Goal: Information Seeking & Learning: Compare options

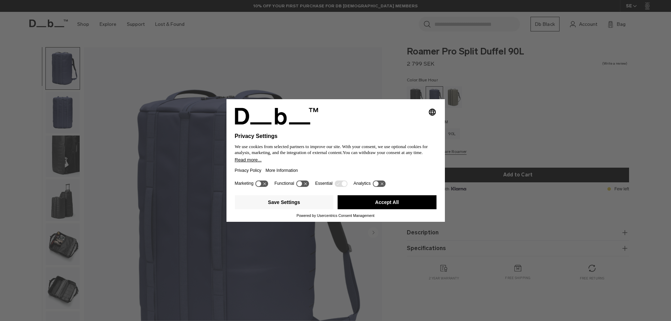
click at [384, 206] on button "Accept All" at bounding box center [387, 202] width 99 height 14
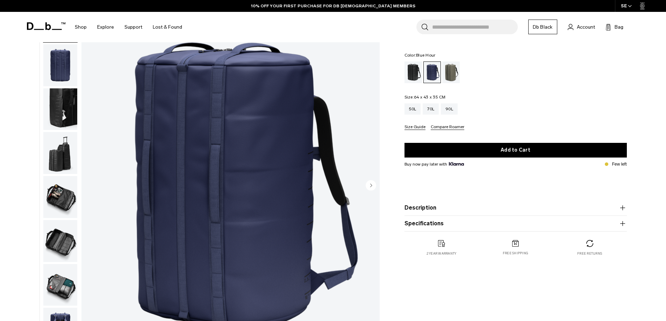
scroll to position [35, 0]
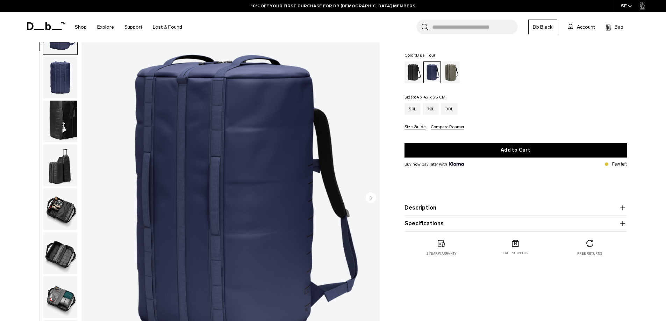
click at [372, 198] on circle "Next slide" at bounding box center [371, 197] width 10 height 10
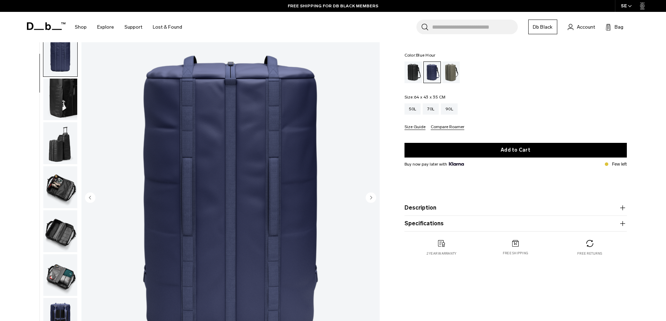
click at [372, 197] on circle "Next slide" at bounding box center [371, 197] width 10 height 10
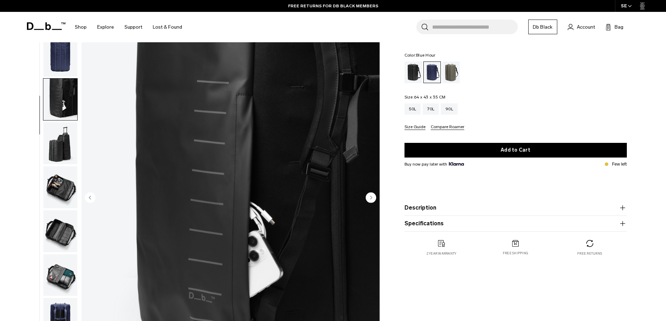
click at [372, 197] on circle "Next slide" at bounding box center [371, 197] width 10 height 10
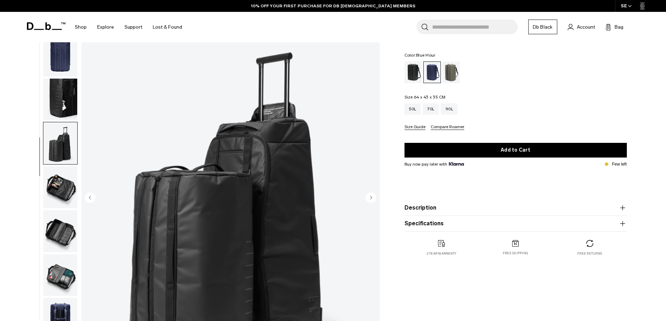
click at [372, 197] on circle "Next slide" at bounding box center [371, 197] width 10 height 10
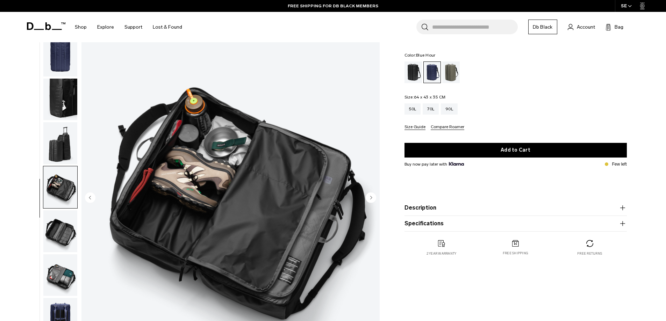
click at [372, 197] on circle "Next slide" at bounding box center [371, 197] width 10 height 10
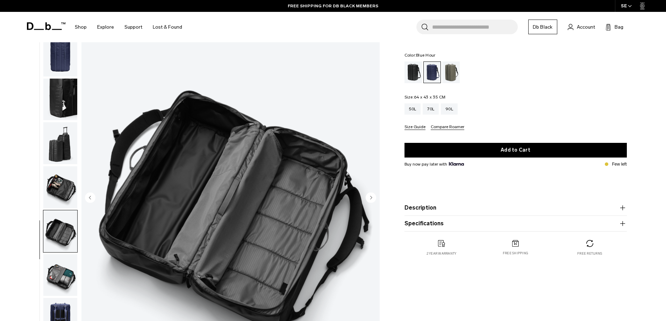
click at [372, 197] on circle "Next slide" at bounding box center [371, 197] width 10 height 10
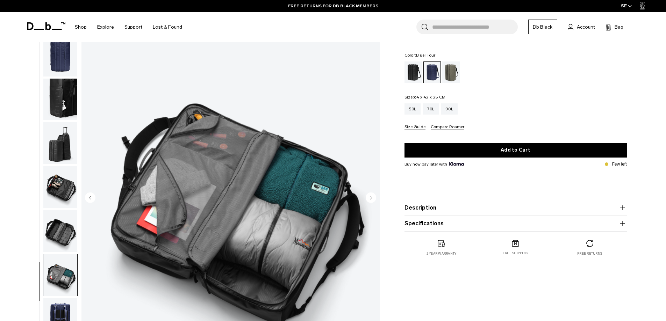
click at [372, 197] on circle "Next slide" at bounding box center [371, 197] width 10 height 10
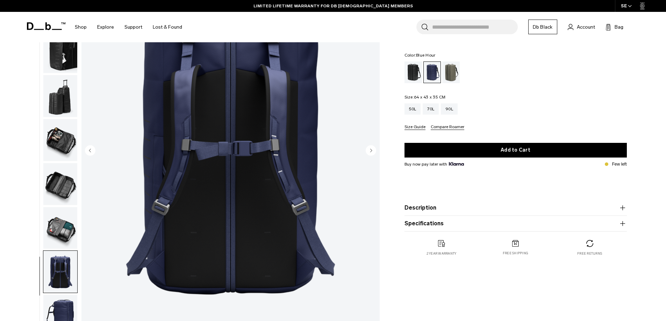
scroll to position [70, 0]
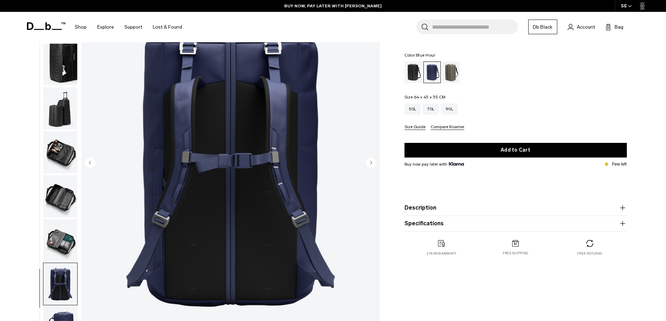
click at [370, 164] on circle "Next slide" at bounding box center [371, 162] width 10 height 10
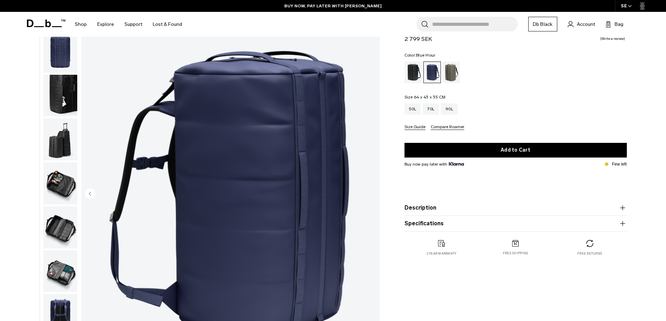
scroll to position [0, 0]
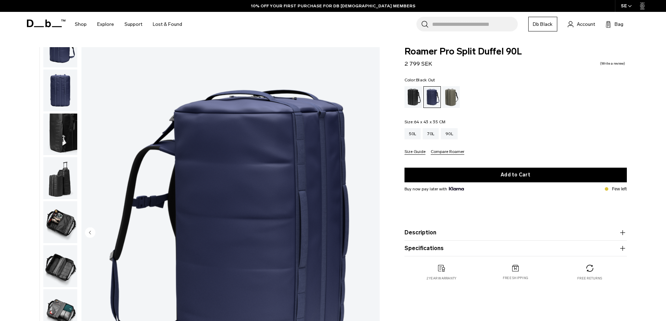
click at [415, 98] on div "Black Out" at bounding box center [414, 97] width 18 height 22
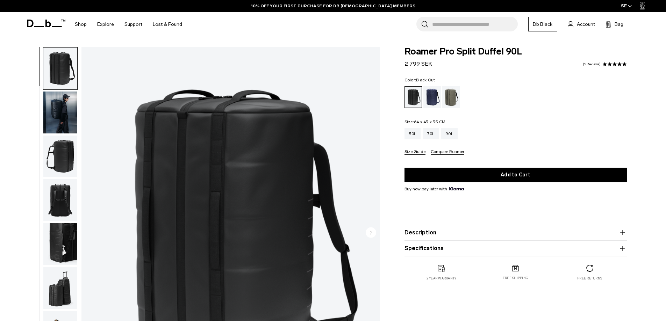
click at [59, 119] on img "button" at bounding box center [60, 113] width 34 height 42
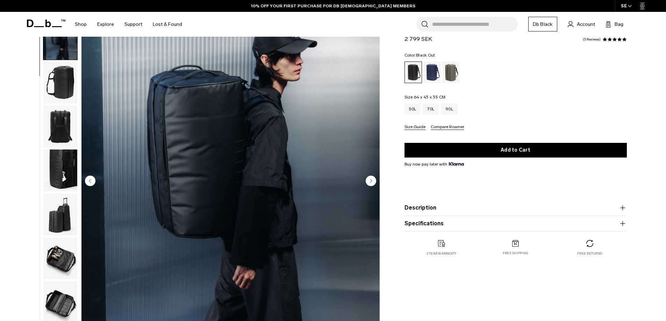
scroll to position [105, 0]
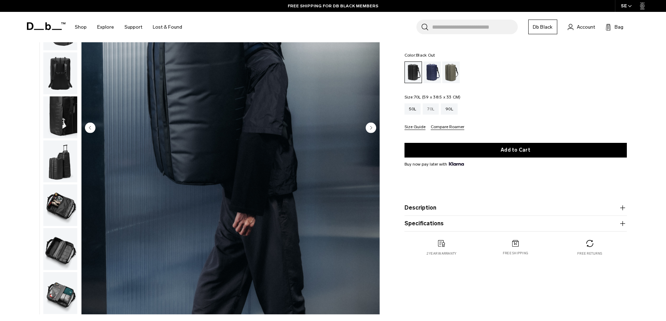
click at [430, 109] on div "70L" at bounding box center [431, 108] width 16 height 11
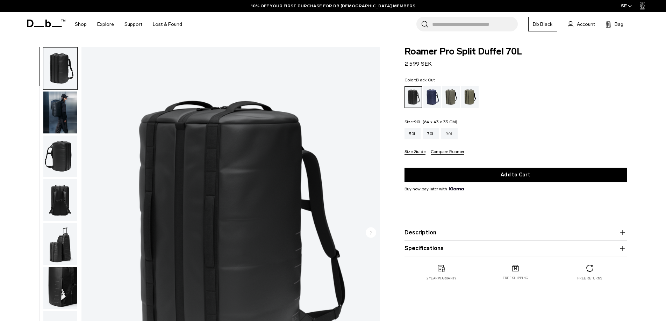
click at [451, 134] on div "90L" at bounding box center [449, 133] width 17 height 11
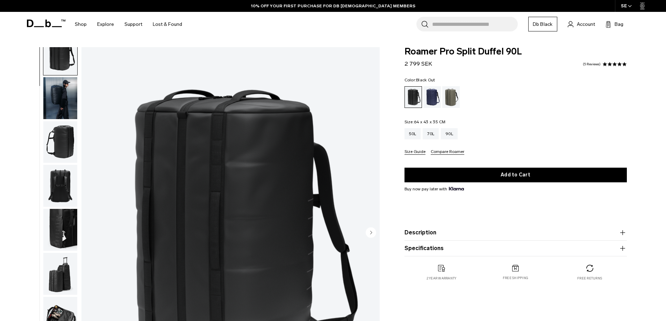
scroll to position [22, 0]
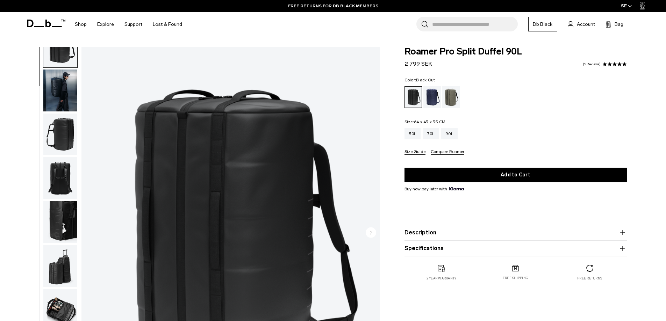
click at [64, 269] on img "button" at bounding box center [60, 266] width 34 height 42
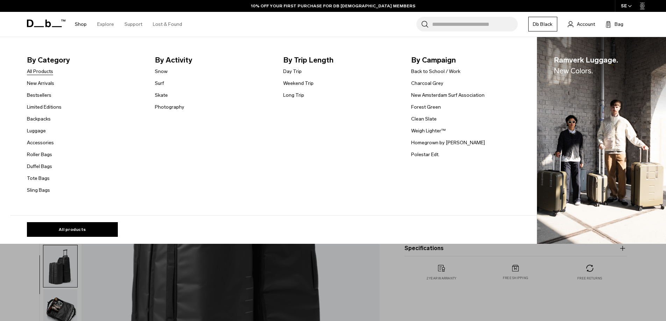
click at [51, 72] on link "All Products" at bounding box center [40, 71] width 26 height 7
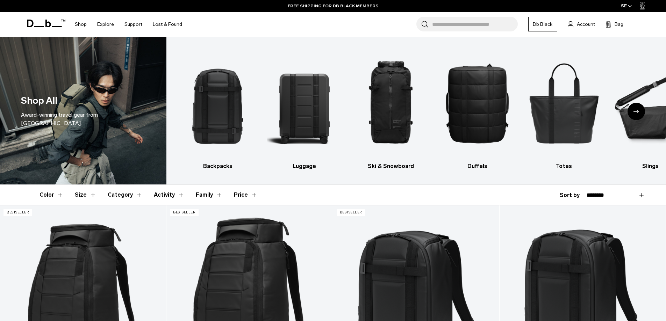
click at [637, 111] on icon "Next slide" at bounding box center [637, 111] width 6 height 3
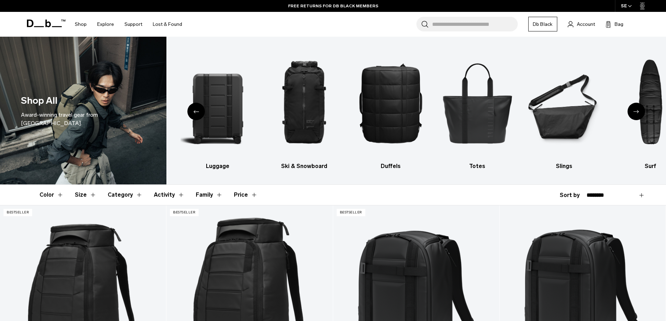
click at [637, 111] on icon "Next slide" at bounding box center [637, 111] width 6 height 3
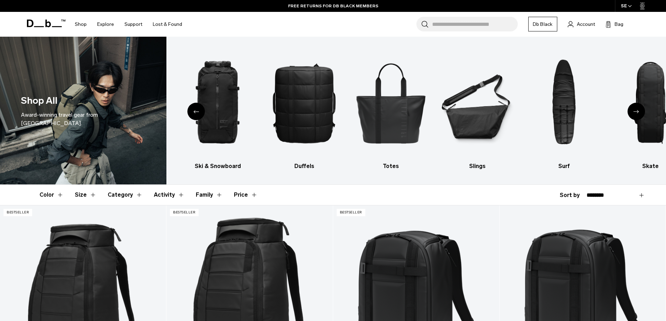
click at [637, 112] on icon "Next slide" at bounding box center [637, 111] width 6 height 3
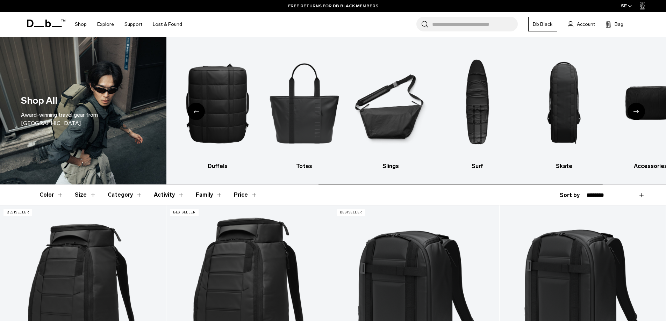
click at [637, 112] on icon "Next slide" at bounding box center [637, 111] width 6 height 3
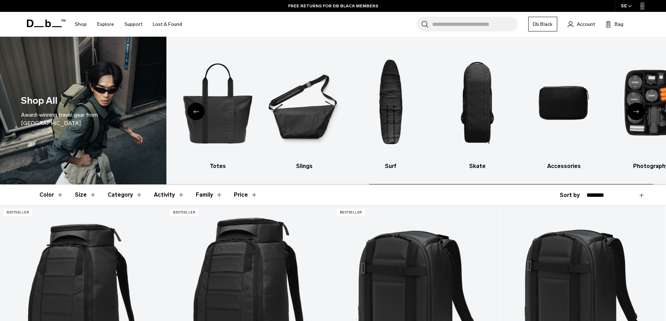
click at [637, 112] on icon "Next slide" at bounding box center [637, 111] width 6 height 3
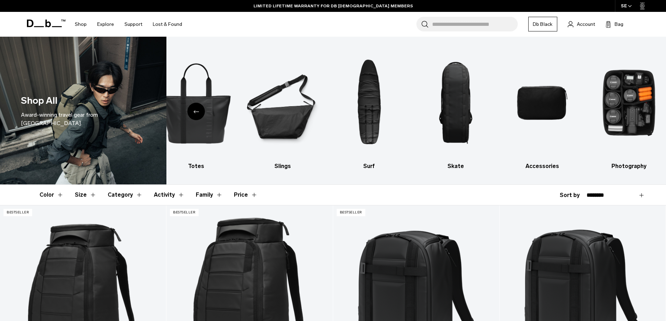
click at [195, 112] on icon "Previous slide" at bounding box center [196, 111] width 6 height 3
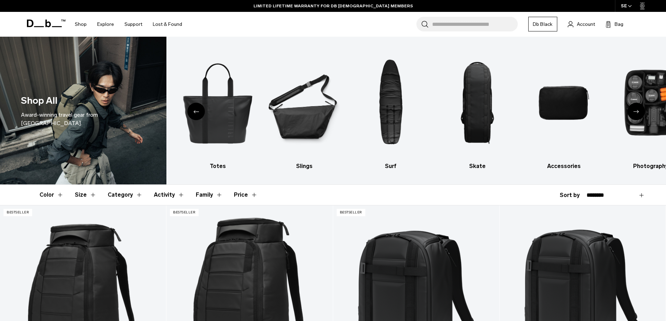
click at [196, 111] on icon "Previous slide" at bounding box center [196, 111] width 6 height 3
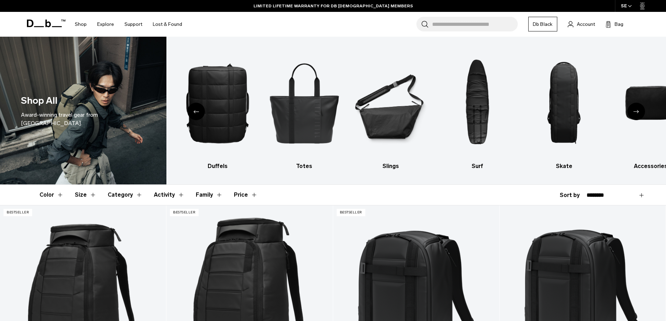
click at [196, 111] on icon "Previous slide" at bounding box center [196, 111] width 6 height 3
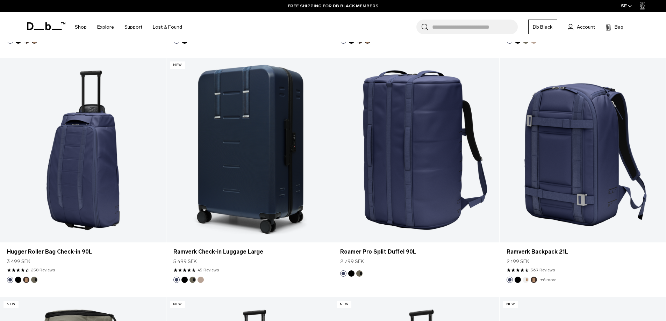
scroll to position [2098, 0]
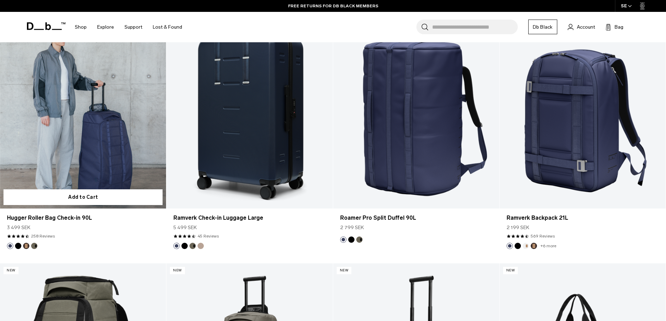
click at [93, 160] on link "Hugger Roller Bag Check-in 90L" at bounding box center [83, 116] width 166 height 185
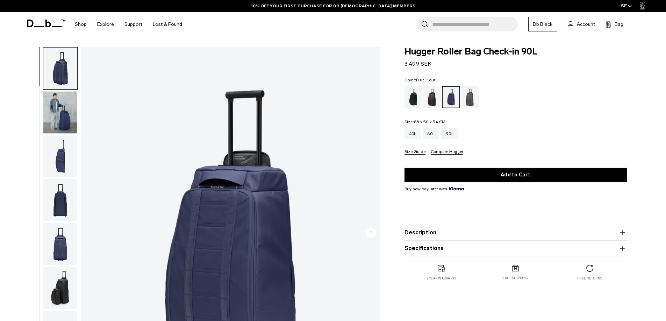
click at [62, 296] on img "button" at bounding box center [60, 288] width 34 height 42
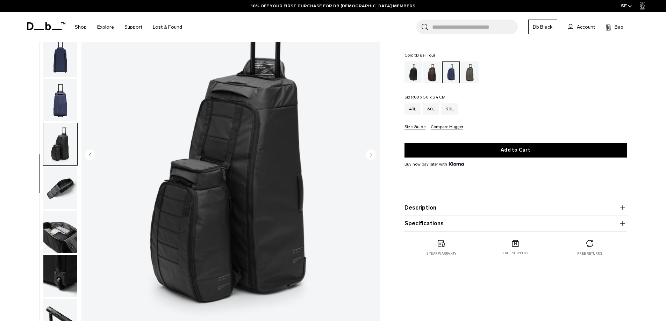
scroll to position [35, 0]
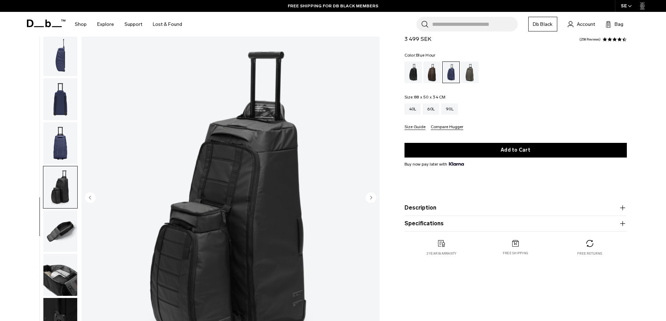
click at [58, 233] on img "button" at bounding box center [60, 231] width 34 height 42
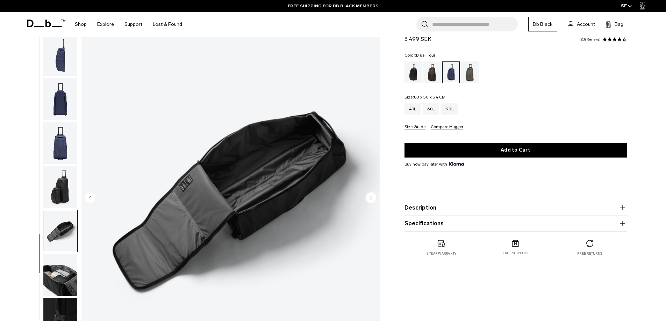
click at [66, 102] on img "button" at bounding box center [60, 99] width 34 height 42
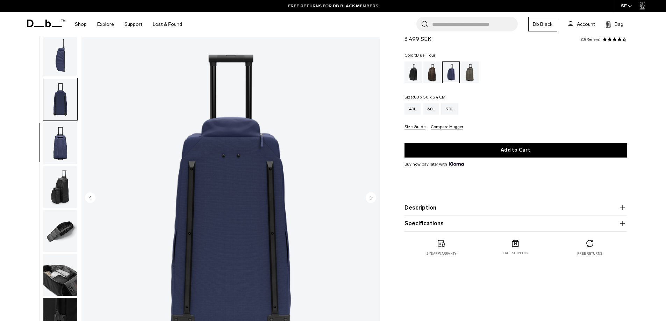
scroll to position [105, 0]
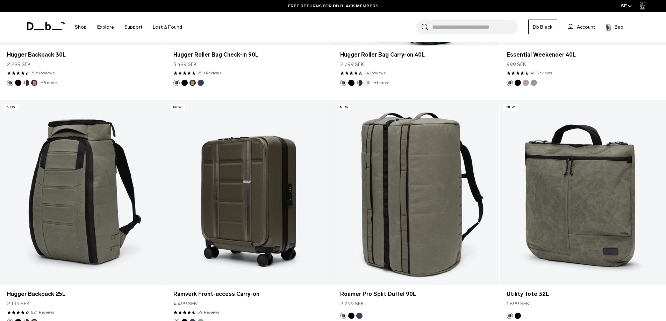
scroll to position [2560, 0]
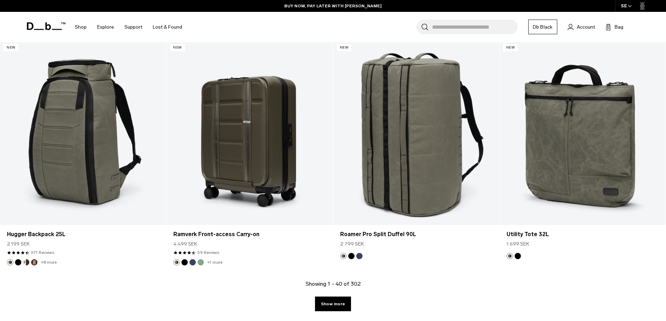
click at [340, 303] on link "Show more" at bounding box center [333, 304] width 36 height 15
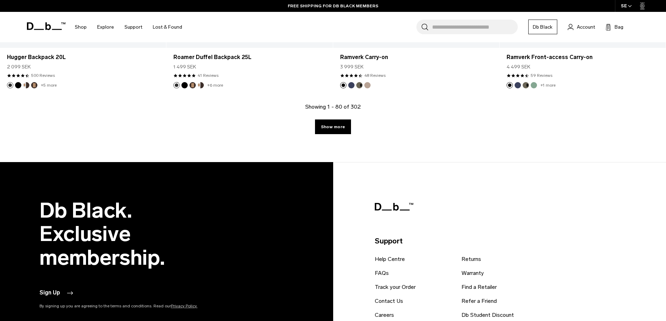
scroll to position [5067, 0]
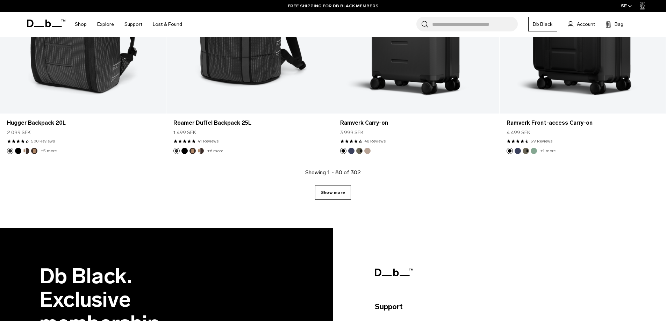
click at [342, 190] on link "Show more" at bounding box center [333, 192] width 36 height 15
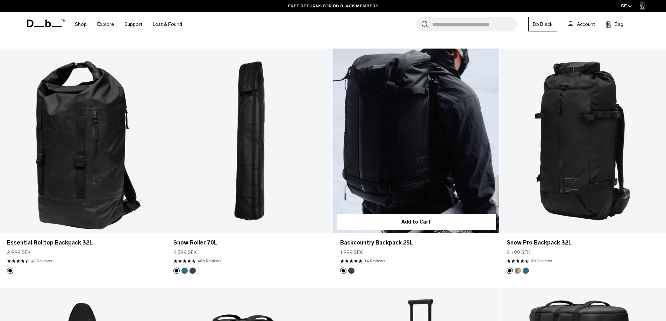
scroll to position [5836, 0]
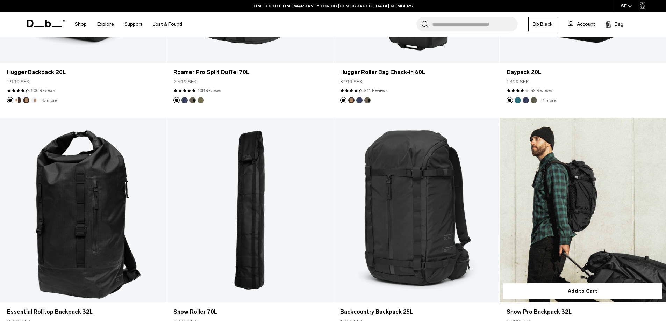
click at [565, 203] on link "Snow Pro Backpack 32L" at bounding box center [583, 210] width 166 height 185
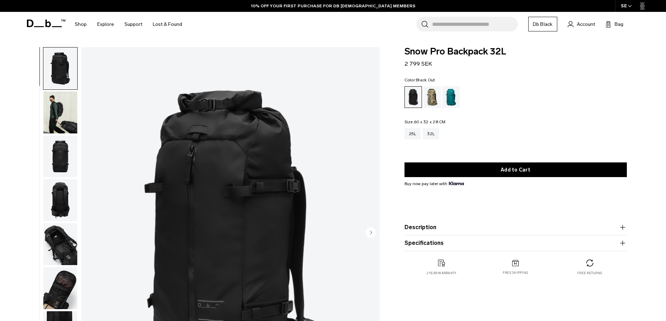
click at [57, 245] on img "button" at bounding box center [60, 244] width 34 height 42
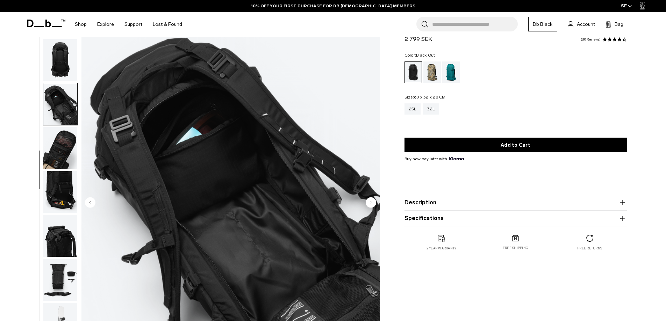
scroll to position [70, 0]
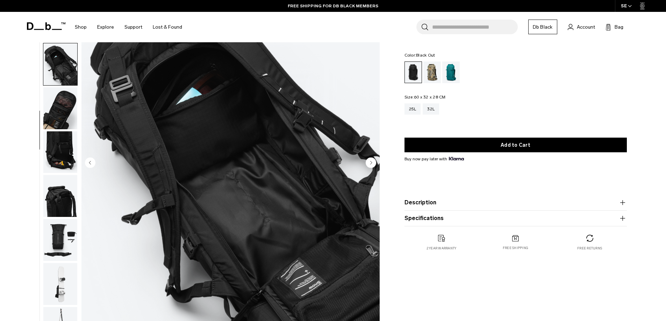
click at [372, 162] on circle "Next slide" at bounding box center [371, 162] width 10 height 10
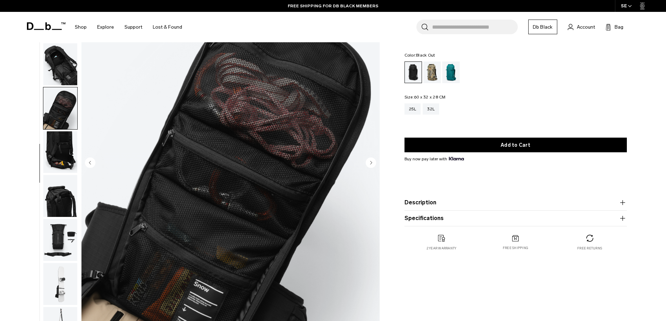
click at [372, 162] on circle "Next slide" at bounding box center [371, 162] width 10 height 10
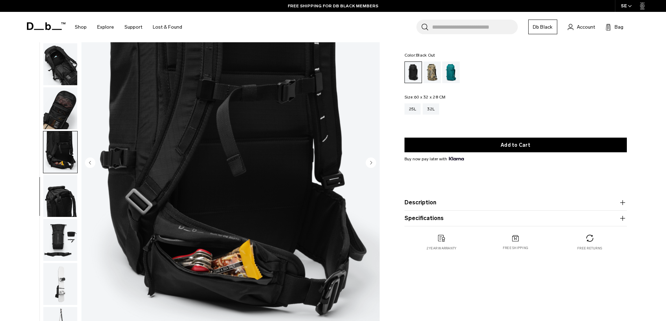
click at [372, 162] on circle "Next slide" at bounding box center [371, 162] width 10 height 10
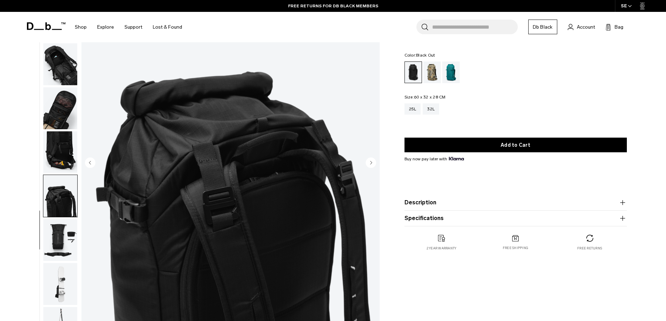
click at [372, 162] on circle "Next slide" at bounding box center [371, 162] width 10 height 10
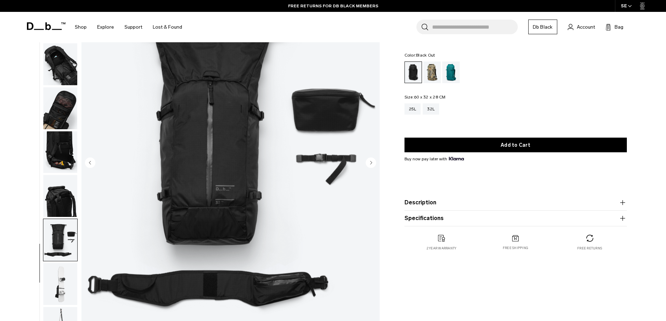
click at [372, 162] on circle "Next slide" at bounding box center [371, 162] width 10 height 10
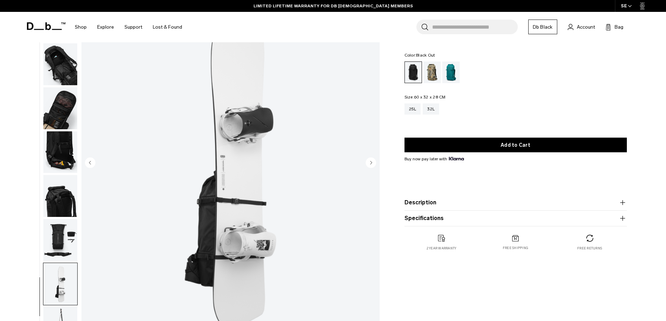
click at [372, 162] on circle "Next slide" at bounding box center [371, 162] width 10 height 10
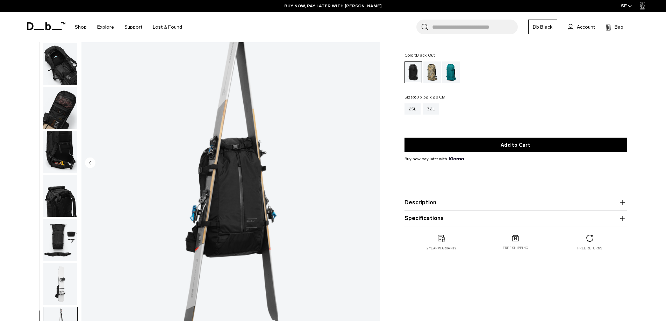
click at [372, 162] on img "11 / 11" at bounding box center [230, 163] width 298 height 372
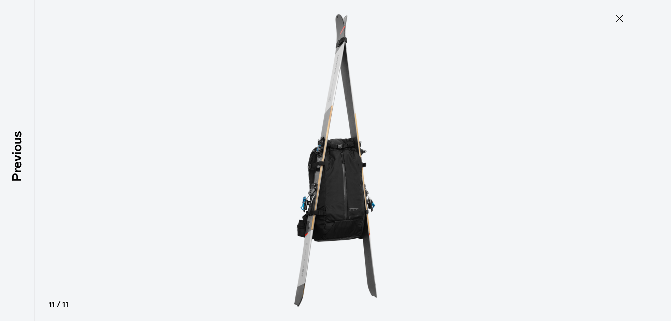
click at [622, 17] on icon at bounding box center [619, 18] width 11 height 11
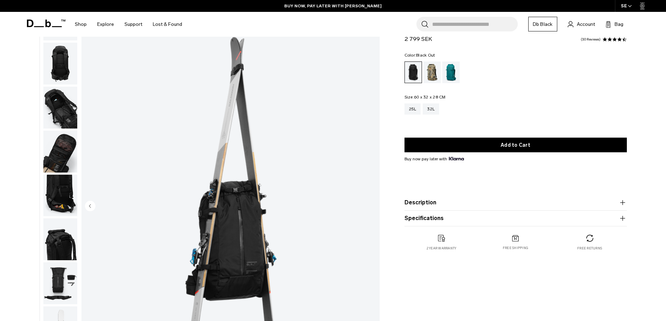
scroll to position [0, 0]
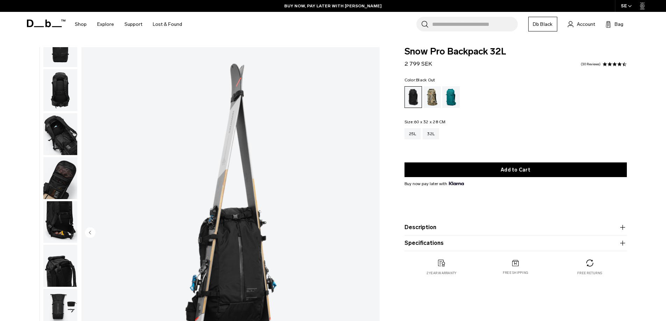
click at [62, 233] on img "button" at bounding box center [60, 222] width 34 height 42
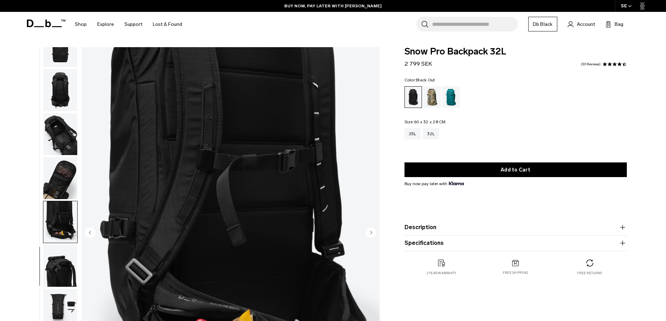
click at [90, 232] on icon "Previous slide" at bounding box center [90, 232] width 2 height 3
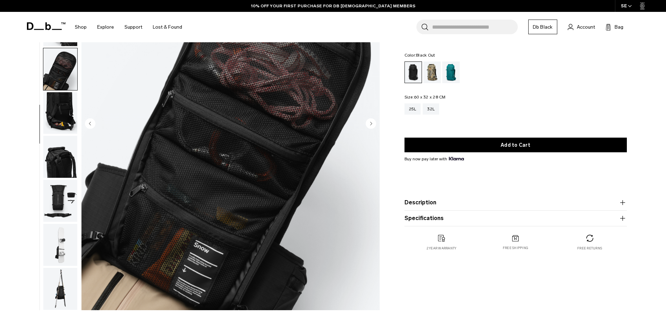
scroll to position [70, 0]
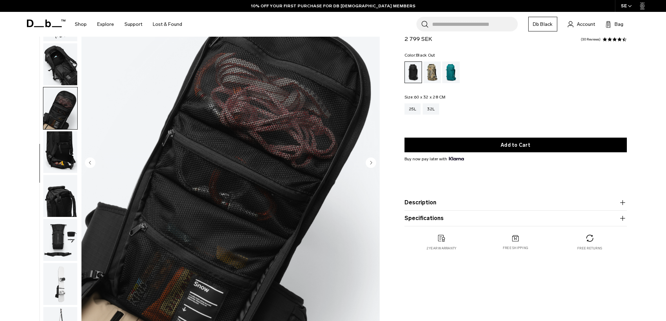
click at [91, 163] on circle "Previous slide" at bounding box center [90, 162] width 10 height 10
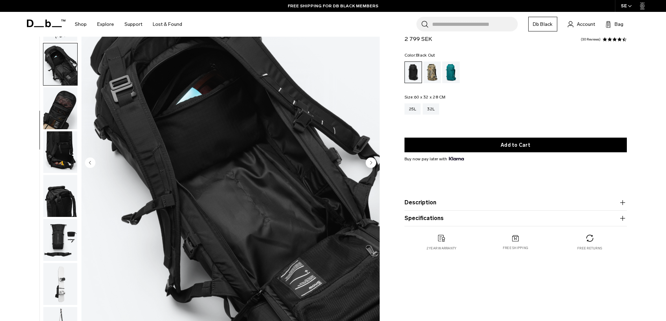
click at [92, 163] on circle "Previous slide" at bounding box center [90, 162] width 10 height 10
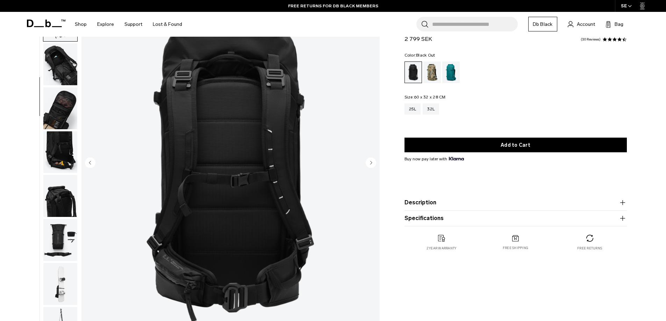
click at [92, 163] on circle "Previous slide" at bounding box center [90, 162] width 10 height 10
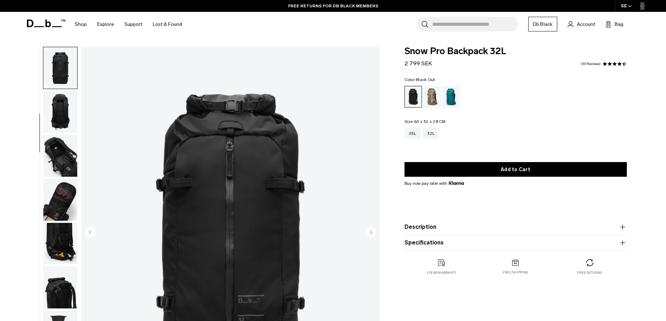
scroll to position [0, 0]
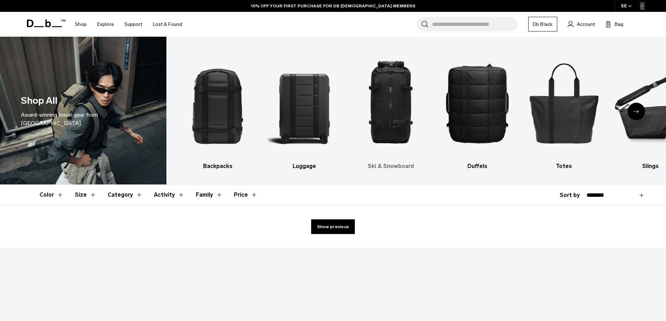
click at [393, 110] on img "3 / 10" at bounding box center [391, 103] width 74 height 112
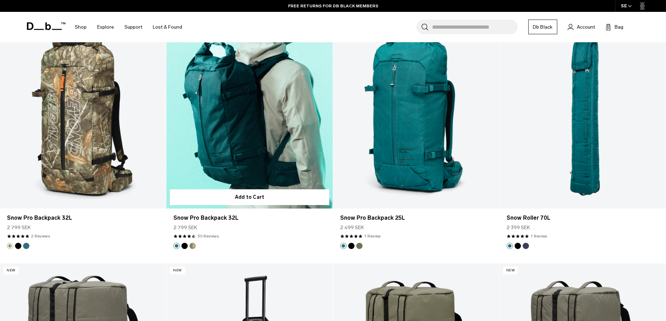
scroll to position [2273, 0]
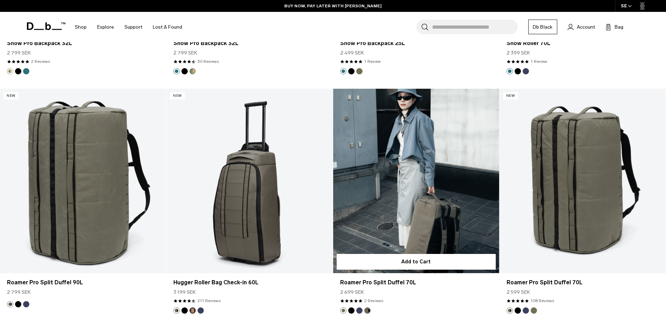
click at [408, 183] on link "Roamer Pro Split Duffel 70L" at bounding box center [416, 181] width 166 height 185
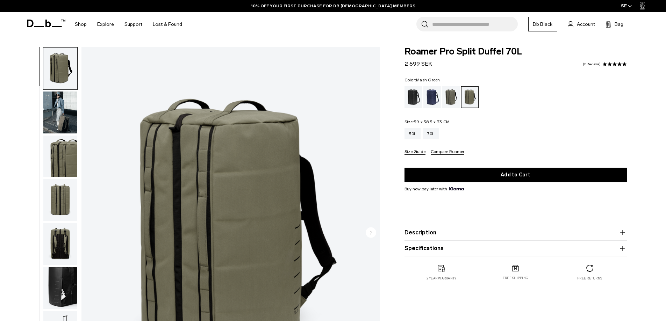
click at [67, 121] on img "button" at bounding box center [60, 113] width 34 height 42
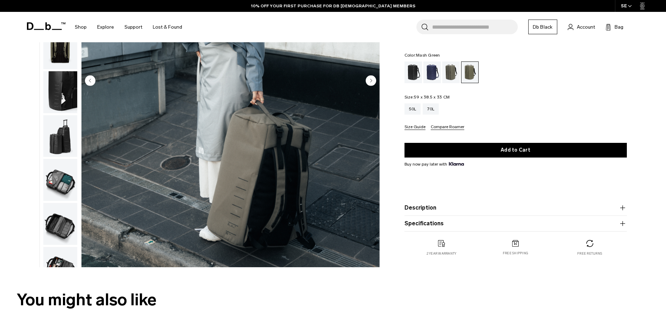
scroll to position [140, 0]
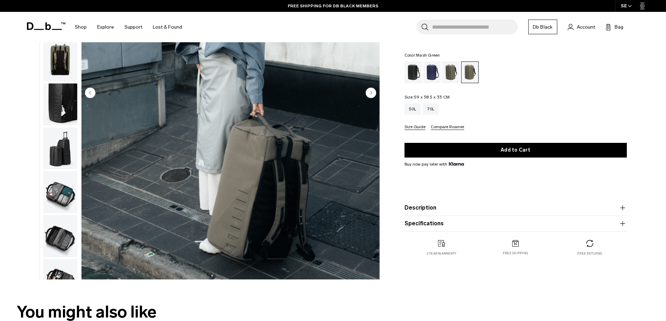
click at [67, 200] on img "button" at bounding box center [60, 192] width 34 height 42
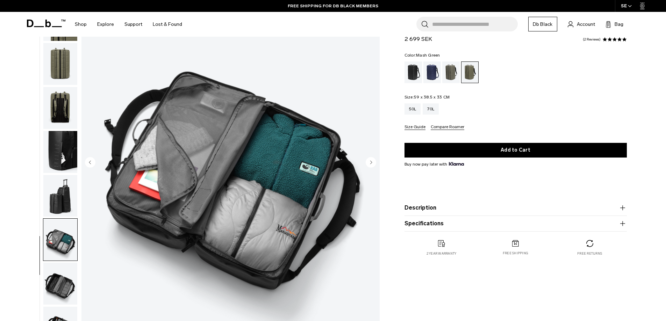
scroll to position [70, 0]
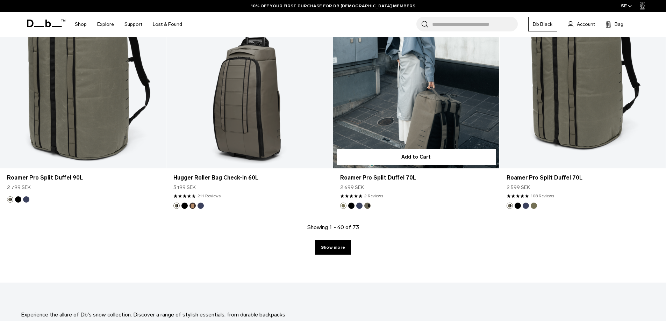
scroll to position [2517, 0]
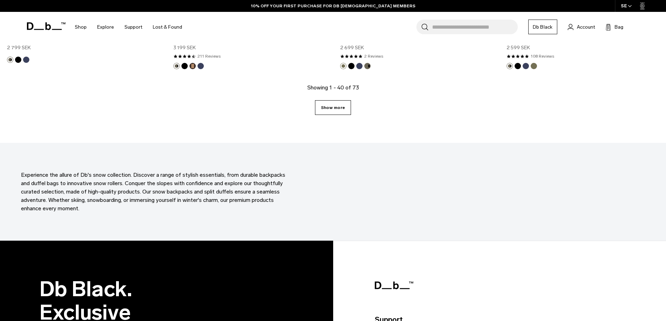
click at [333, 107] on link "Show more" at bounding box center [333, 107] width 36 height 15
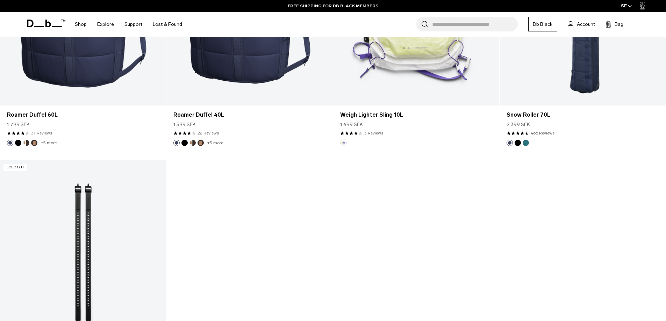
scroll to position [4217, 0]
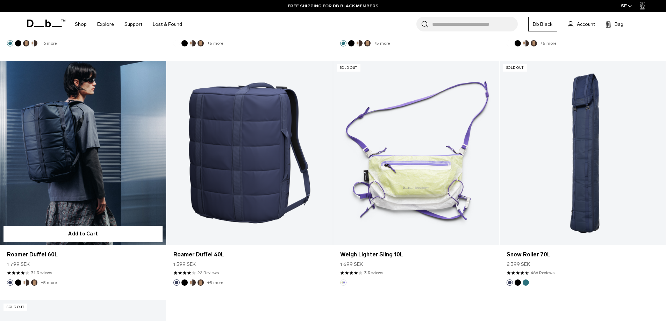
click at [73, 162] on link "Roamer Duffel 60L" at bounding box center [83, 153] width 166 height 185
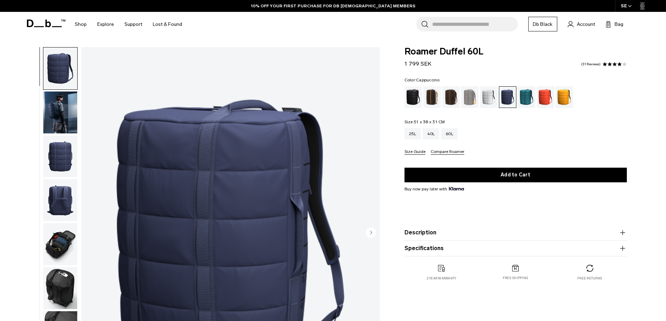
click at [431, 97] on div "Cappuccino" at bounding box center [432, 97] width 18 height 22
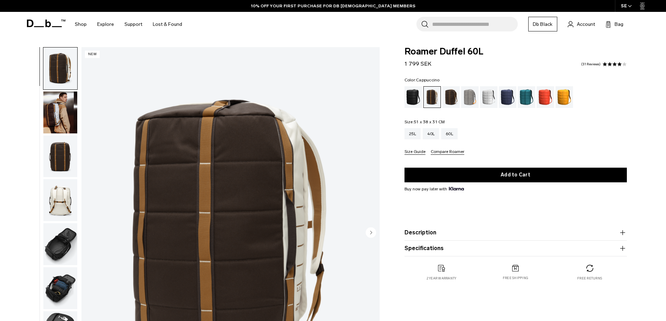
click at [60, 200] on img "button" at bounding box center [60, 200] width 34 height 42
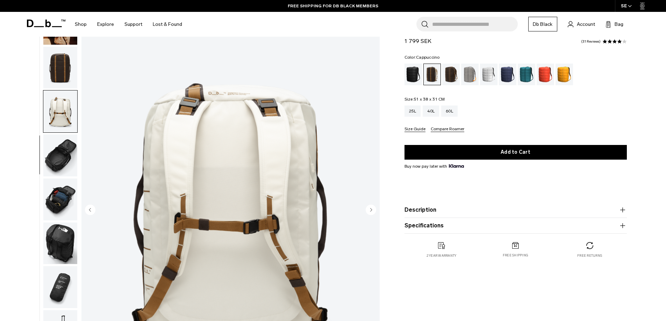
scroll to position [35, 0]
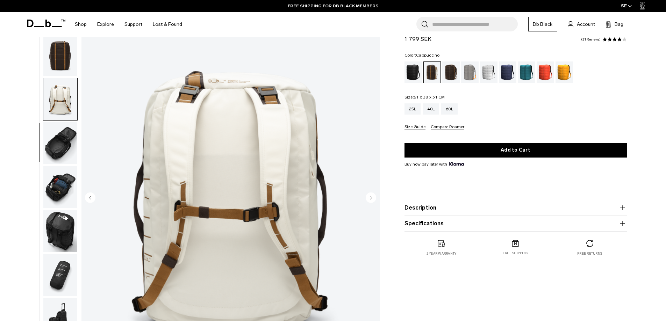
click at [57, 188] on img "button" at bounding box center [60, 187] width 34 height 42
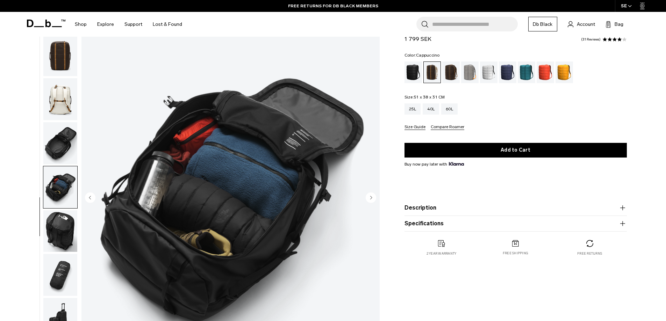
click at [59, 233] on img "button" at bounding box center [60, 231] width 34 height 42
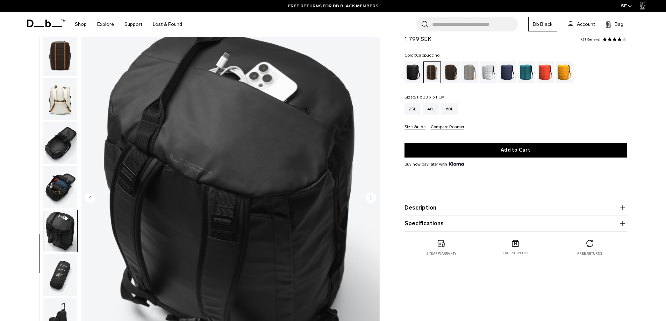
click at [62, 271] on img "button" at bounding box center [60, 275] width 34 height 42
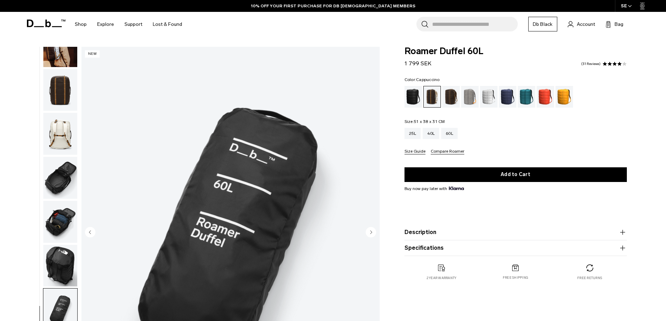
scroll to position [0, 0]
click at [68, 100] on img "button" at bounding box center [60, 91] width 34 height 42
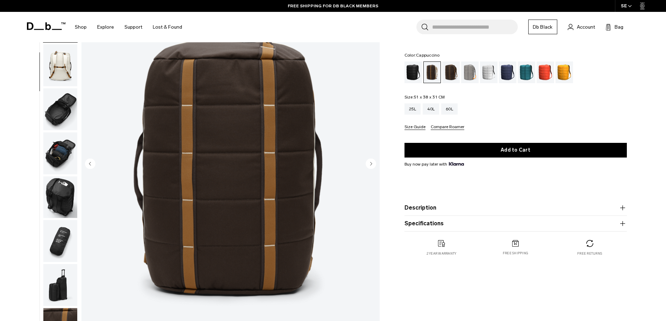
scroll to position [35, 0]
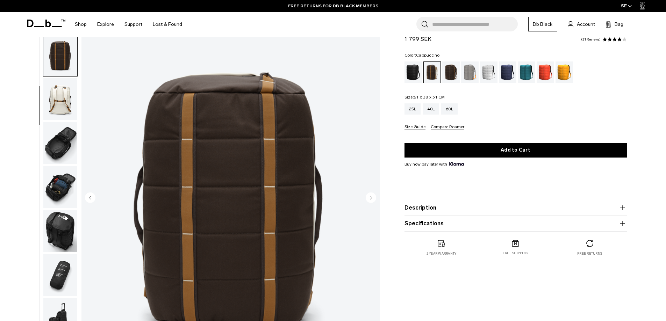
click at [62, 141] on img "button" at bounding box center [60, 143] width 34 height 42
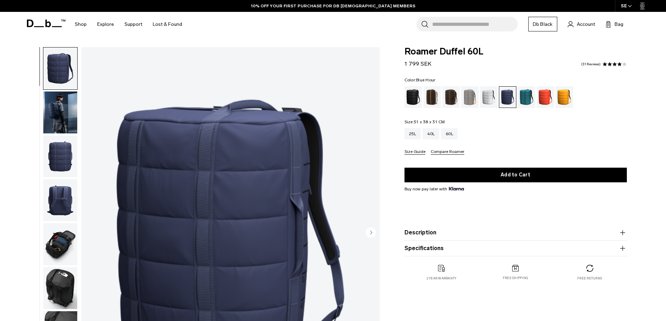
click at [61, 109] on img "button" at bounding box center [60, 113] width 34 height 42
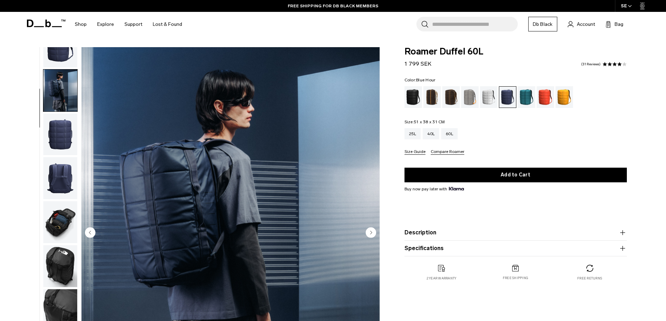
scroll to position [55, 0]
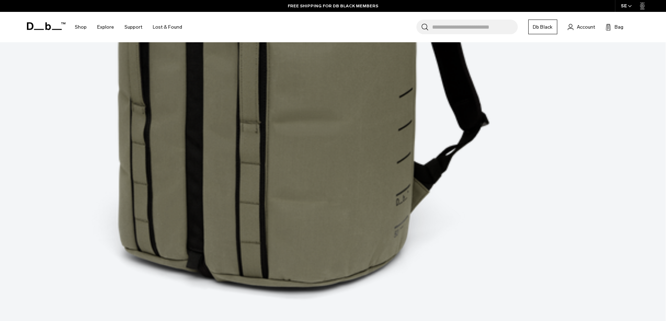
scroll to position [699, 0]
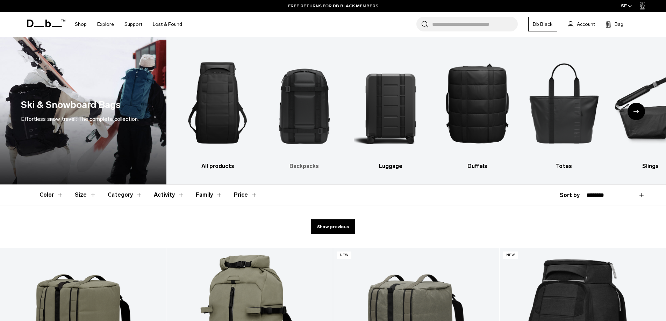
click at [313, 107] on img "2 / 10" at bounding box center [304, 103] width 74 height 112
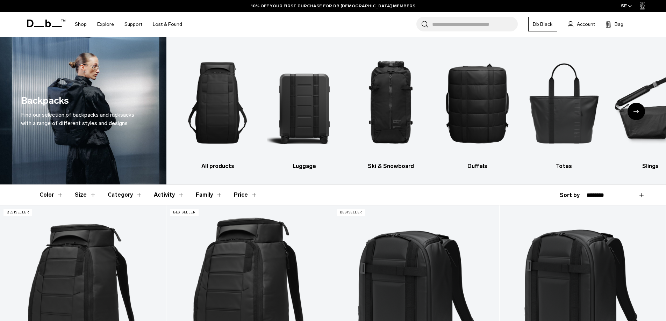
click at [92, 195] on button "Size" at bounding box center [86, 195] width 22 height 20
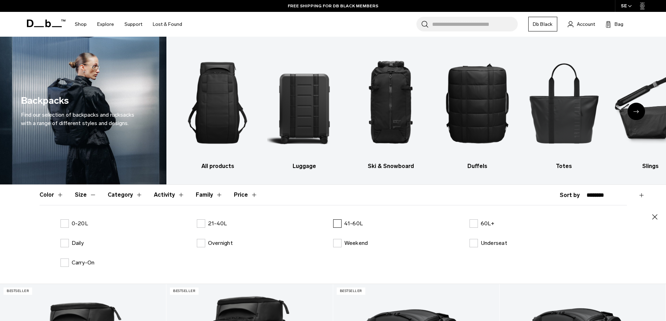
click at [340, 224] on label "41-60L" at bounding box center [348, 224] width 30 height 8
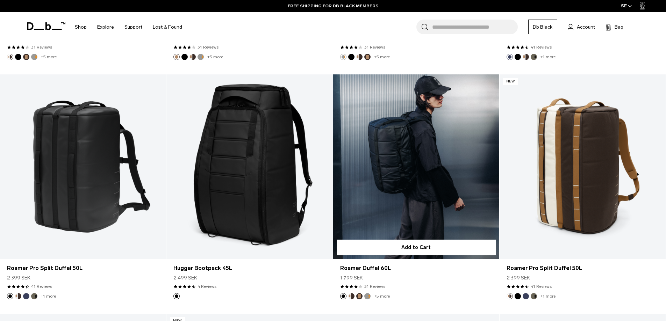
scroll to position [490, 0]
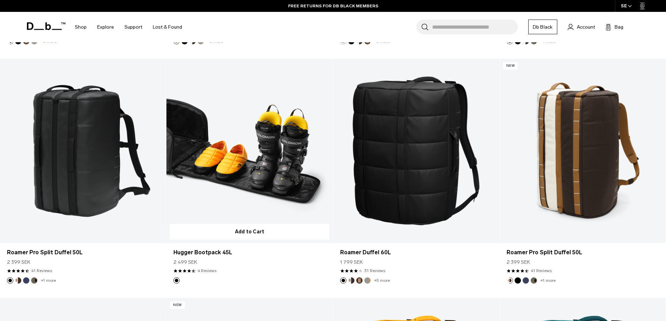
click at [200, 190] on link "Hugger Bootpack 45L" at bounding box center [249, 151] width 166 height 185
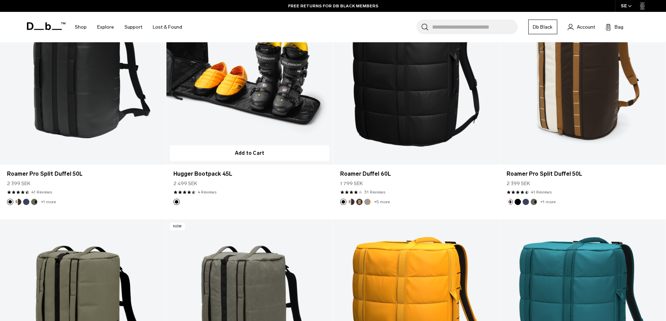
scroll to position [411, 0]
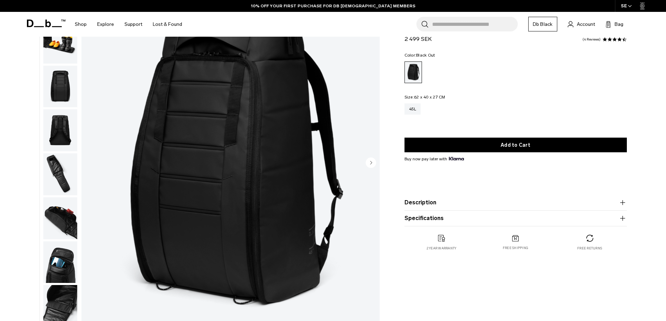
scroll to position [35, 0]
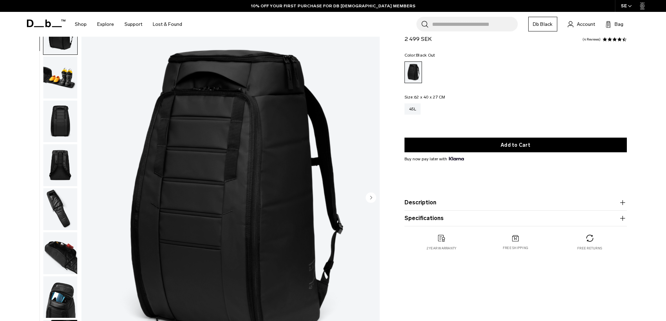
click at [55, 126] on img "button" at bounding box center [60, 122] width 34 height 42
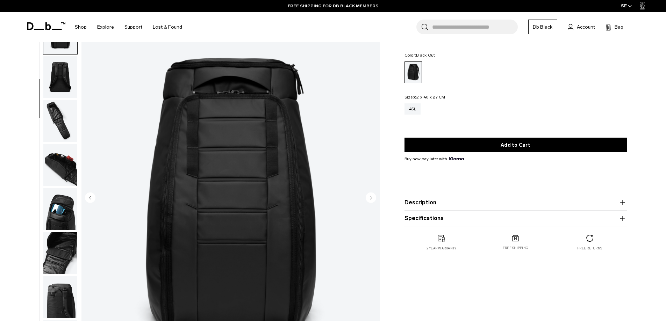
click at [54, 123] on img "button" at bounding box center [60, 121] width 34 height 42
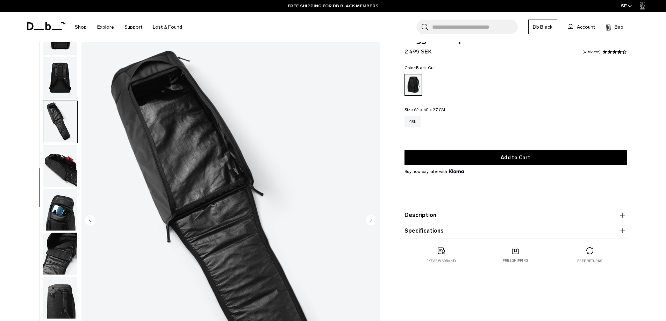
scroll to position [0, 0]
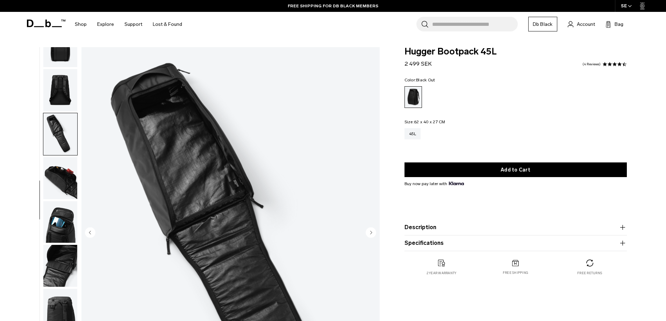
click at [69, 185] on img "button" at bounding box center [60, 178] width 34 height 42
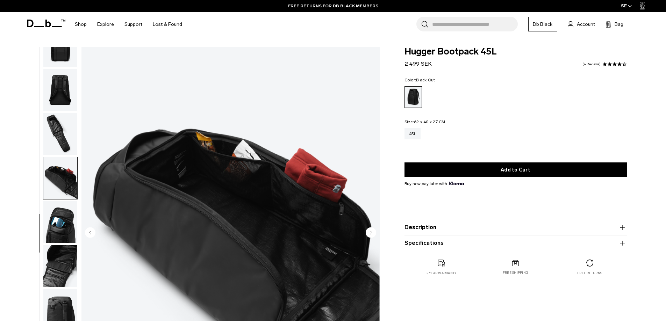
click at [54, 223] on img "button" at bounding box center [60, 222] width 34 height 42
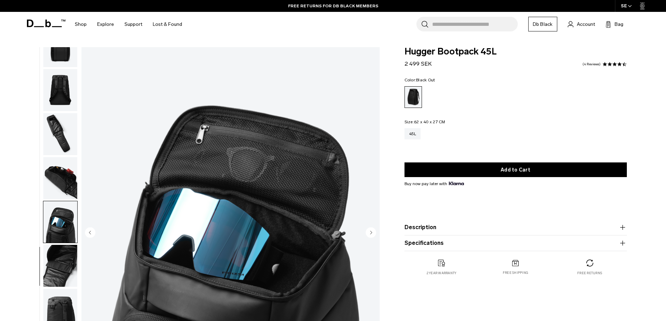
click at [57, 273] on img "button" at bounding box center [60, 266] width 34 height 42
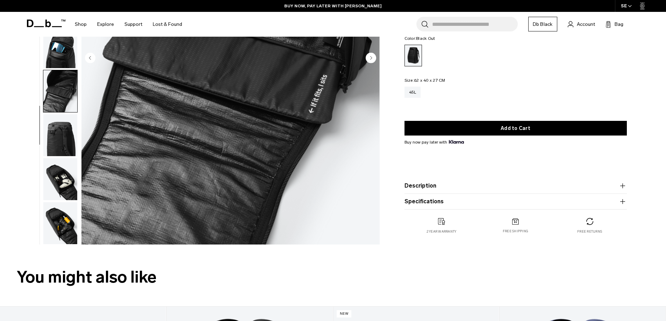
scroll to position [105, 0]
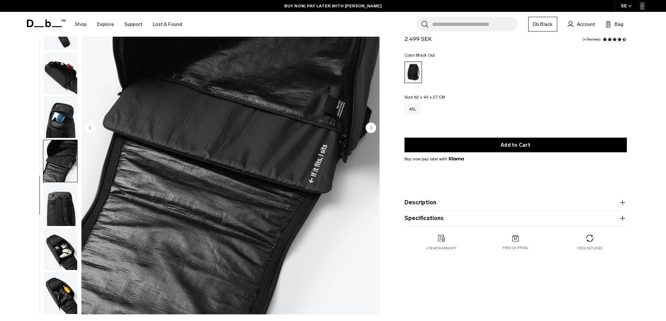
click at [64, 207] on img "button" at bounding box center [60, 205] width 34 height 42
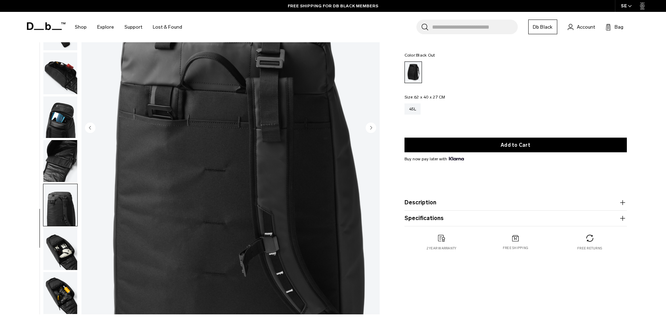
click at [63, 252] on img "button" at bounding box center [60, 249] width 34 height 42
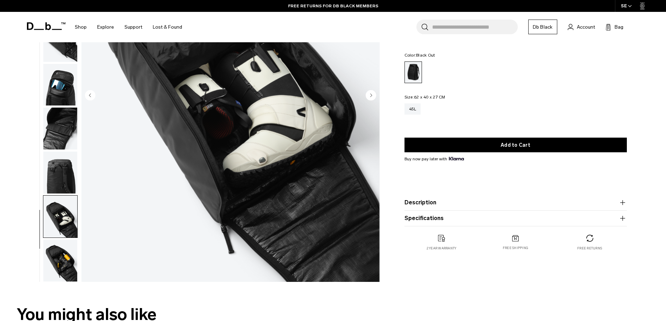
scroll to position [175, 0]
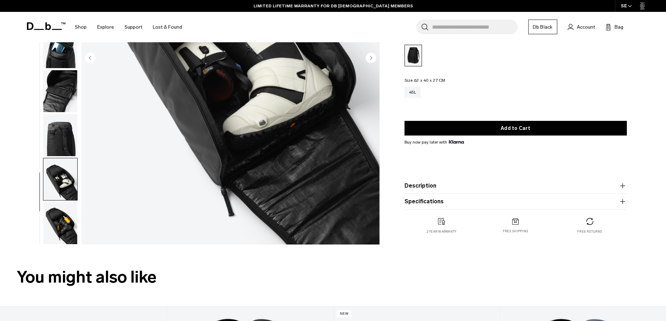
click at [59, 226] on img "button" at bounding box center [60, 223] width 34 height 42
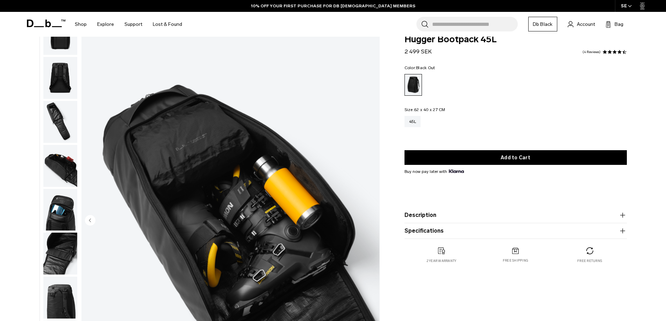
scroll to position [0, 0]
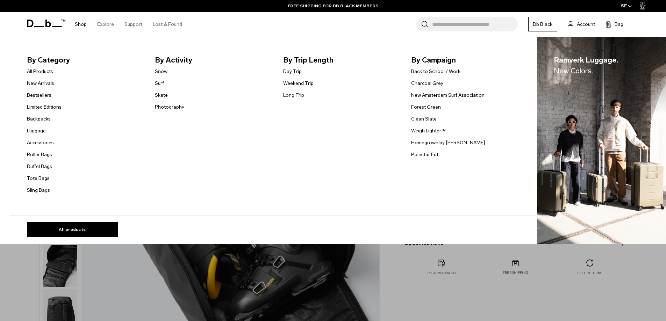
click at [47, 73] on link "All Products" at bounding box center [40, 71] width 26 height 7
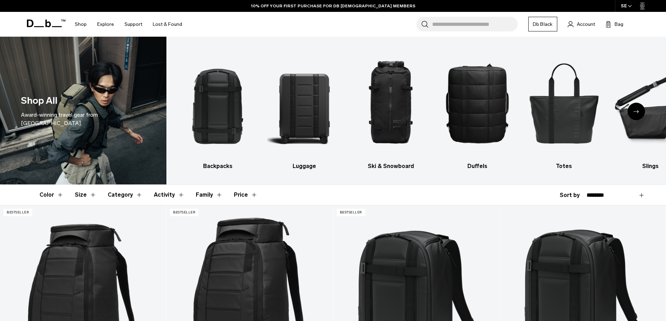
click at [91, 195] on button "Size" at bounding box center [86, 195] width 22 height 20
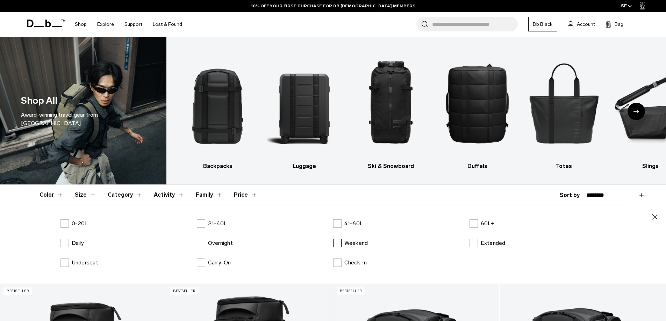
click at [334, 241] on label "Weekend" at bounding box center [350, 243] width 35 height 8
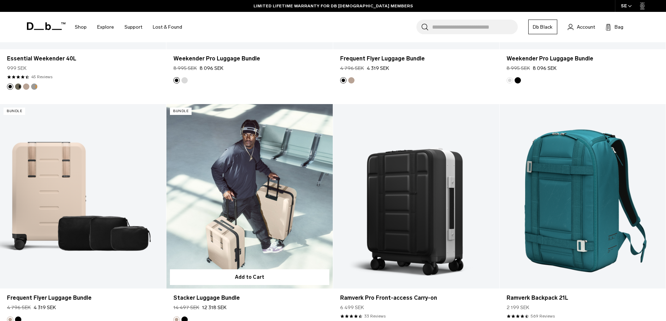
scroll to position [2448, 0]
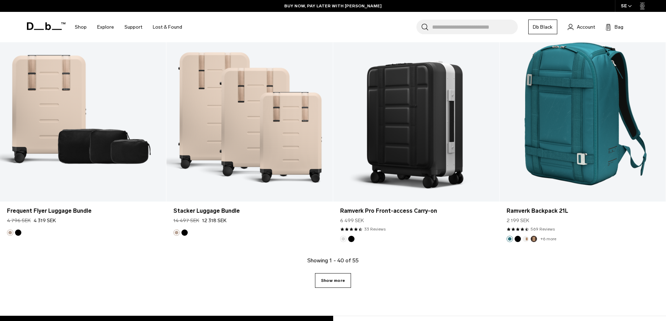
click at [333, 283] on link "Show more" at bounding box center [333, 280] width 36 height 15
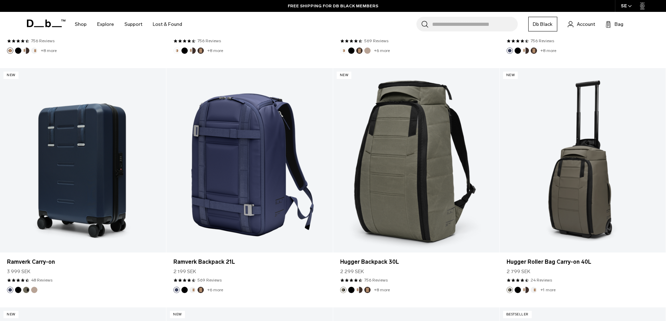
scroll to position [865, 0]
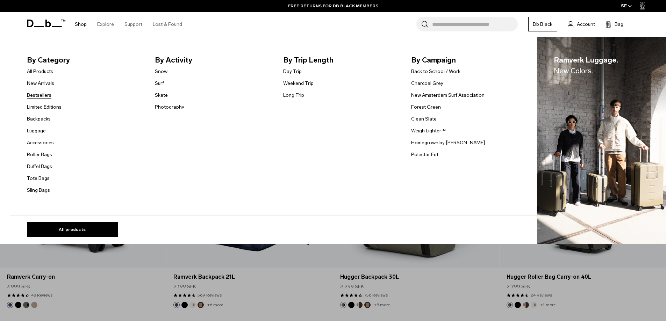
click at [45, 95] on link "Bestsellers" at bounding box center [39, 95] width 24 height 7
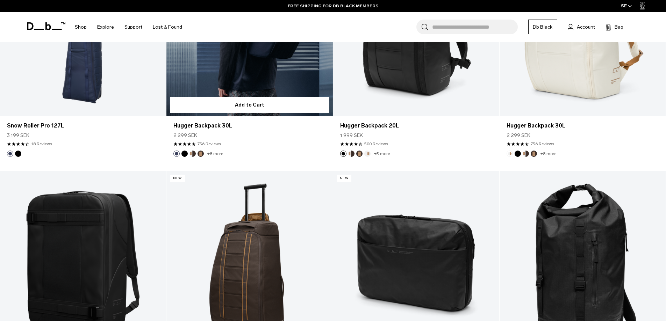
scroll to position [1573, 0]
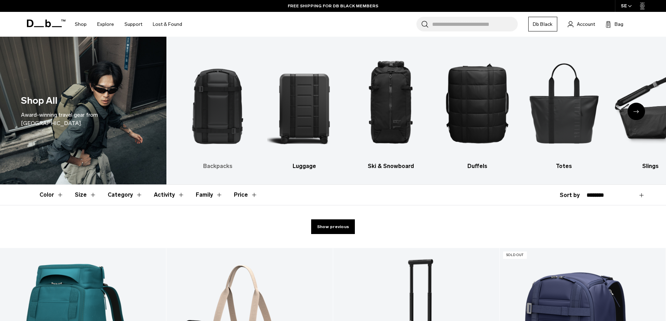
click at [222, 112] on img "1 / 10" at bounding box center [217, 103] width 74 height 112
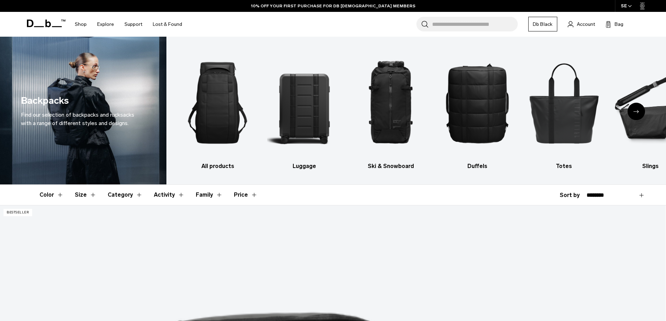
click at [89, 193] on button "Size" at bounding box center [86, 195] width 22 height 20
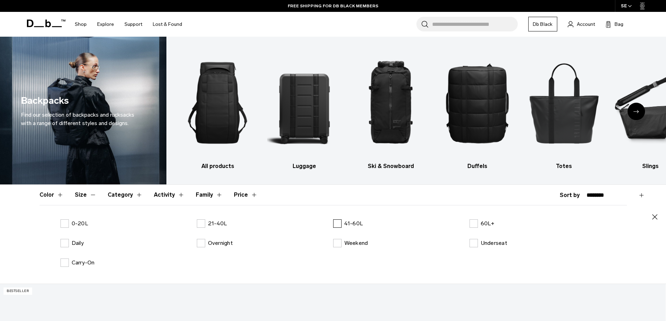
click at [338, 224] on label "41-60L" at bounding box center [348, 224] width 30 height 8
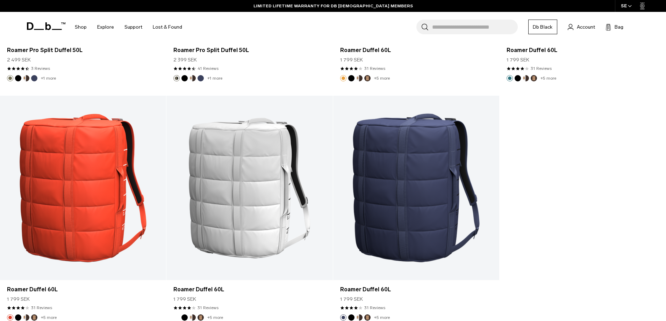
scroll to position [1014, 0]
